Goal: Navigation & Orientation: Go to known website

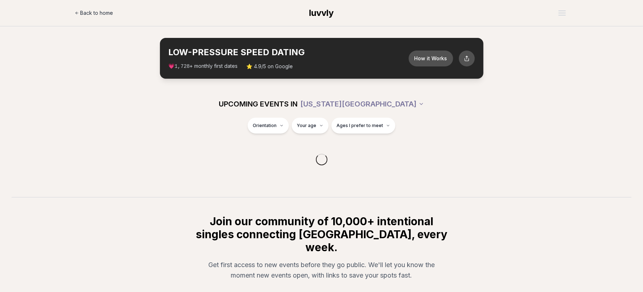
click at [95, 12] on span "Back to home" at bounding box center [96, 12] width 33 height 7
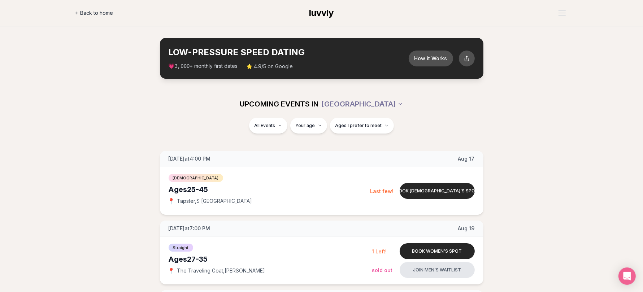
click at [79, 12] on link "Back to home" at bounding box center [94, 13] width 39 height 14
